Goal: Transaction & Acquisition: Purchase product/service

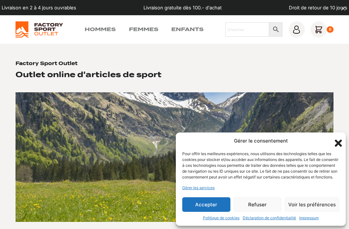
click at [339, 137] on icon "Fermer la boîte de dialogue" at bounding box center [338, 142] width 11 height 11
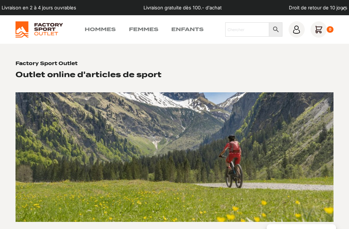
click at [93, 33] on link "Hommes" at bounding box center [100, 30] width 31 height 8
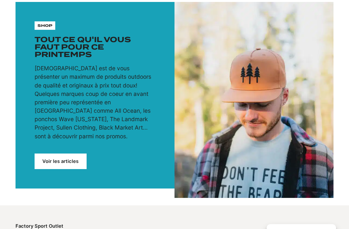
scroll to position [58, 0]
click at [41, 22] on div "shop" at bounding box center [45, 26] width 20 height 9
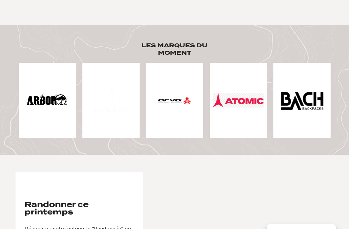
scroll to position [0, 0]
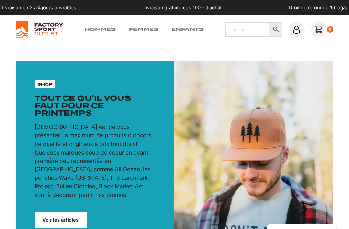
click at [103, 32] on link "Hommes" at bounding box center [100, 30] width 31 height 8
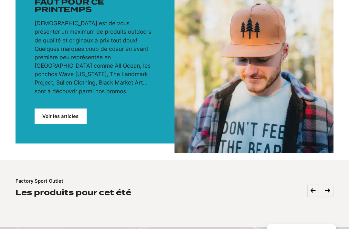
scroll to position [104, 0]
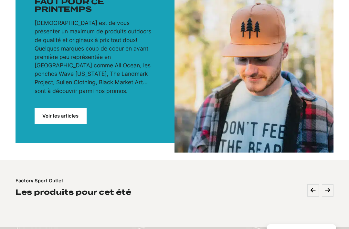
click at [49, 120] on link "Voir les articles" at bounding box center [61, 116] width 52 height 16
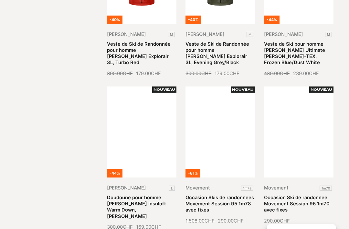
scroll to position [582, 0]
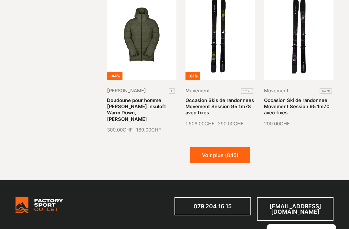
click at [223, 148] on button "Voir plus (845)" at bounding box center [221, 155] width 60 height 16
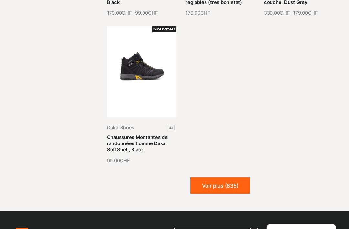
scroll to position [1235, 0]
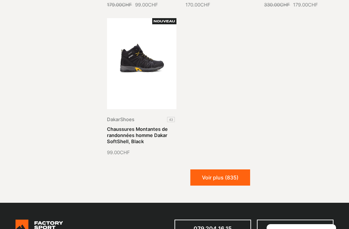
click at [229, 169] on button "Voir plus (835)" at bounding box center [221, 177] width 60 height 16
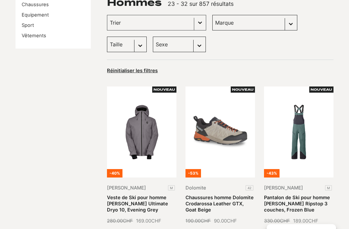
scroll to position [0, 0]
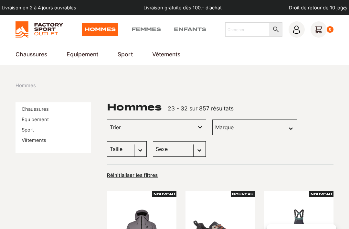
click at [42, 121] on link "Equipement" at bounding box center [35, 119] width 27 height 6
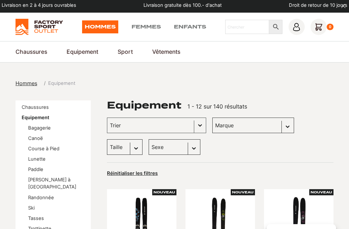
scroll to position [3, 0]
click at [35, 204] on li "Ski" at bounding box center [56, 207] width 57 height 7
click at [30, 205] on link "Ski" at bounding box center [31, 208] width 6 height 6
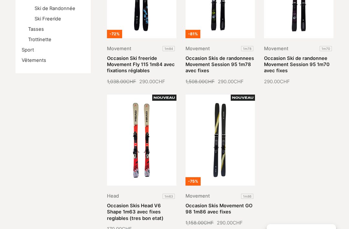
scroll to position [217, 0]
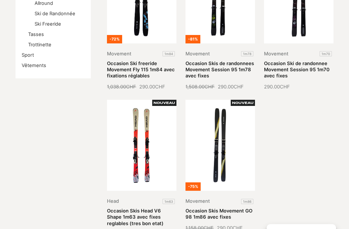
click at [148, 208] on link "Occasion Skis Head V6 Shape 1m63 avec fixes reglables (tres bon etat)" at bounding box center [135, 217] width 57 height 18
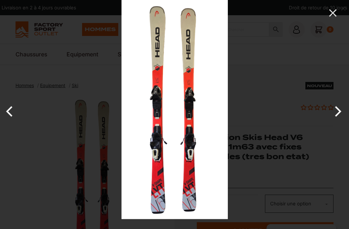
scroll to position [0, 8]
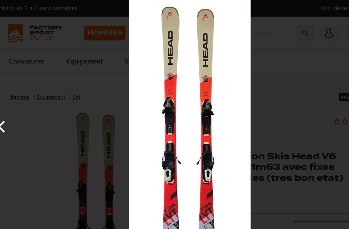
click at [266, 103] on div at bounding box center [296, 114] width 349 height 229
click at [273, 148] on div at bounding box center [296, 114] width 349 height 229
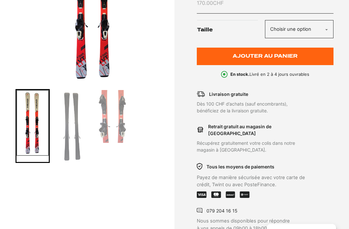
scroll to position [206, 0]
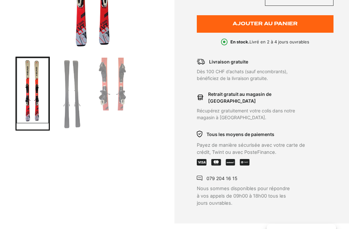
click at [78, 110] on img "Go to slide 2" at bounding box center [73, 94] width 32 height 72
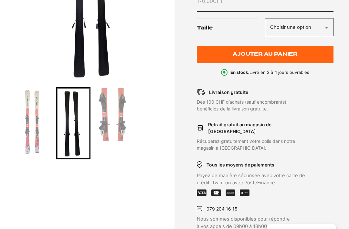
scroll to position [115, 0]
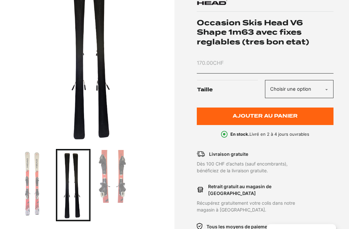
click at [116, 178] on img "Go to slide 3" at bounding box center [114, 176] width 32 height 53
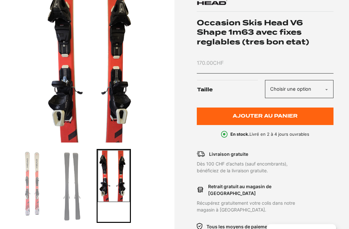
click at [73, 187] on img "Go to slide 2" at bounding box center [73, 186] width 32 height 72
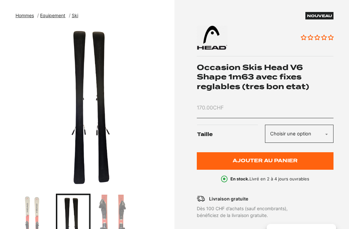
scroll to position [0, 0]
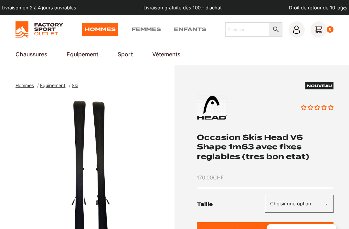
click at [77, 88] on span "Ski" at bounding box center [75, 84] width 6 height 5
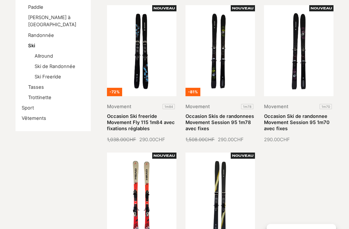
scroll to position [127, 0]
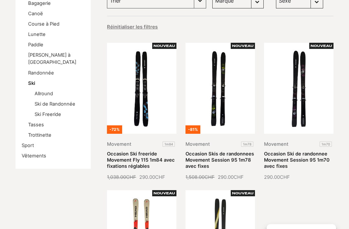
click at [302, 151] on link "Occasion Ski de randonnee Movement Session 95 1m70 avec fixes" at bounding box center [297, 160] width 66 height 18
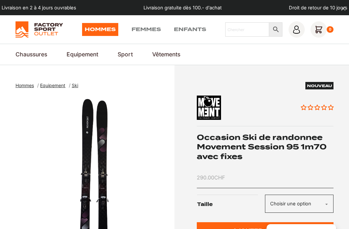
click at [327, 194] on select "Choisir une option 1m70" at bounding box center [299, 203] width 69 height 18
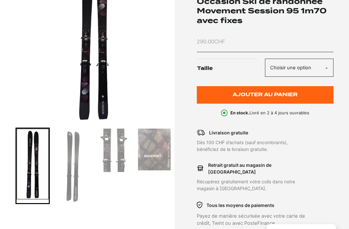
scroll to position [136, 0]
click at [67, 185] on img "Go to slide 2" at bounding box center [73, 165] width 32 height 74
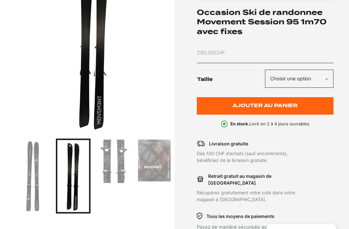
scroll to position [81, 0]
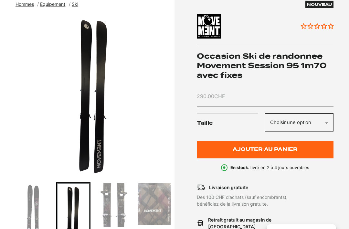
click at [115, 211] on img "Go to slide 3" at bounding box center [114, 204] width 32 height 43
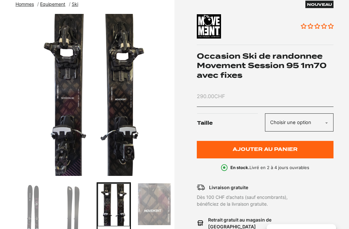
click at [154, 200] on img "Go to slide 4" at bounding box center [154, 204] width 32 height 42
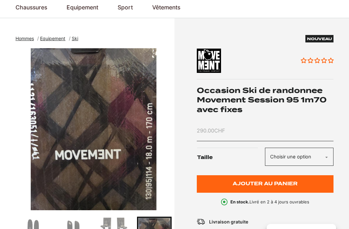
scroll to position [0, 0]
